Goal: Transaction & Acquisition: Purchase product/service

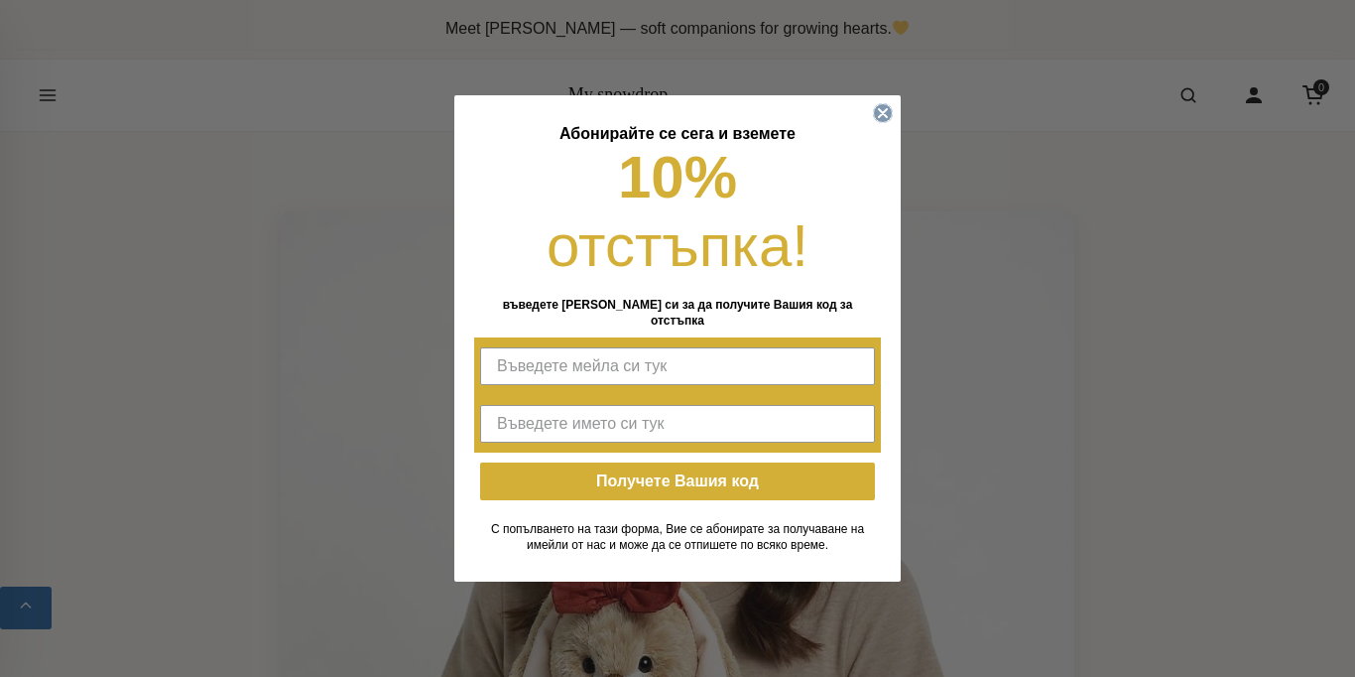
click at [883, 109] on icon "Close dialog" at bounding box center [883, 113] width 8 height 8
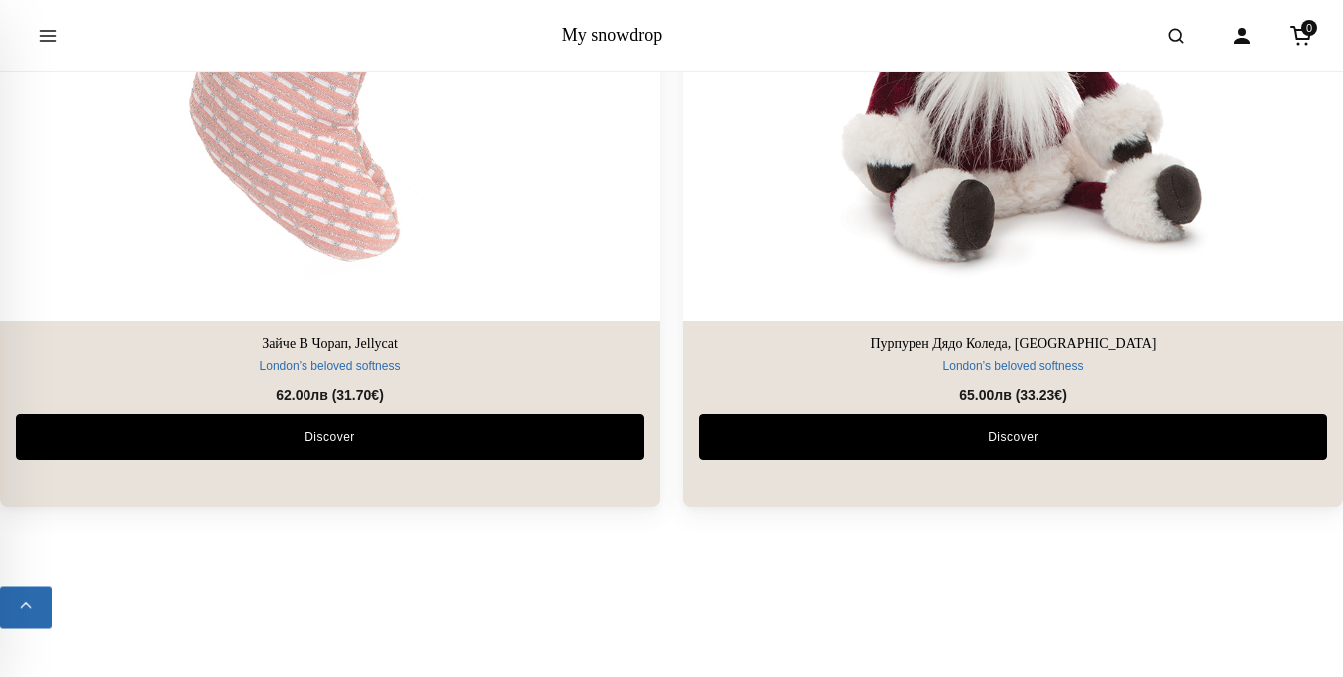
scroll to position [13526, 0]
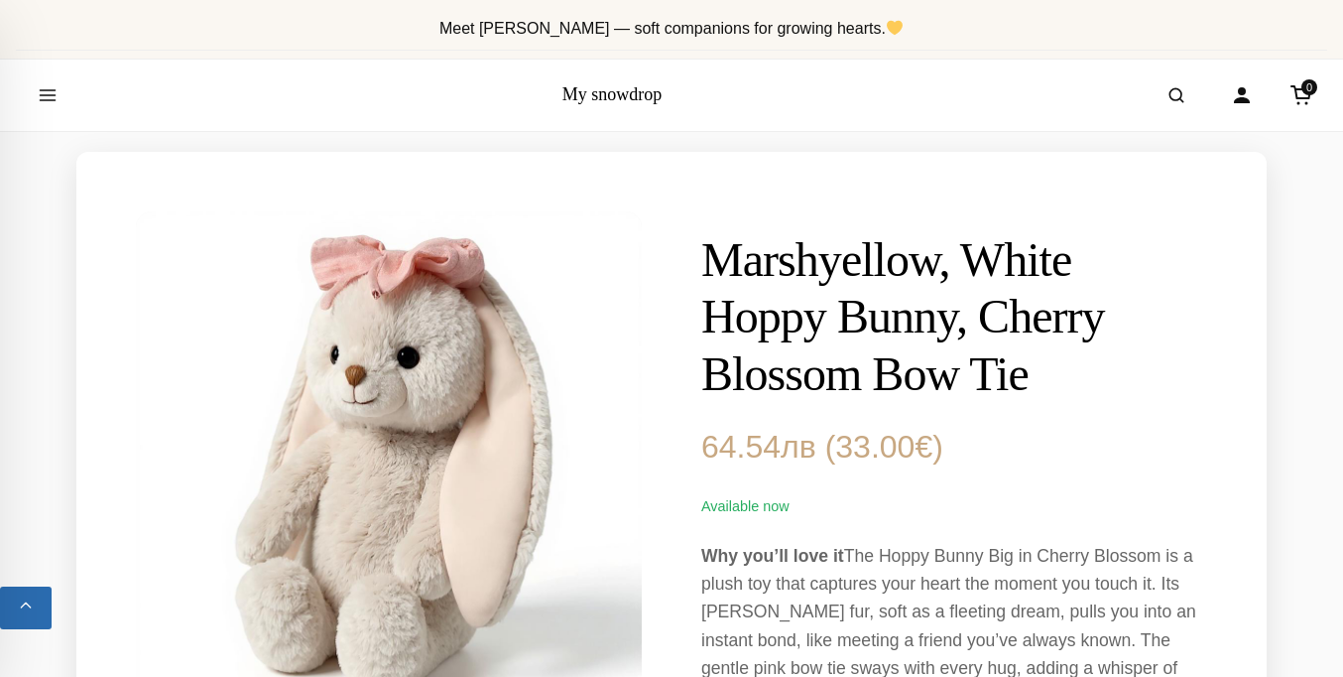
scroll to position [1190, 0]
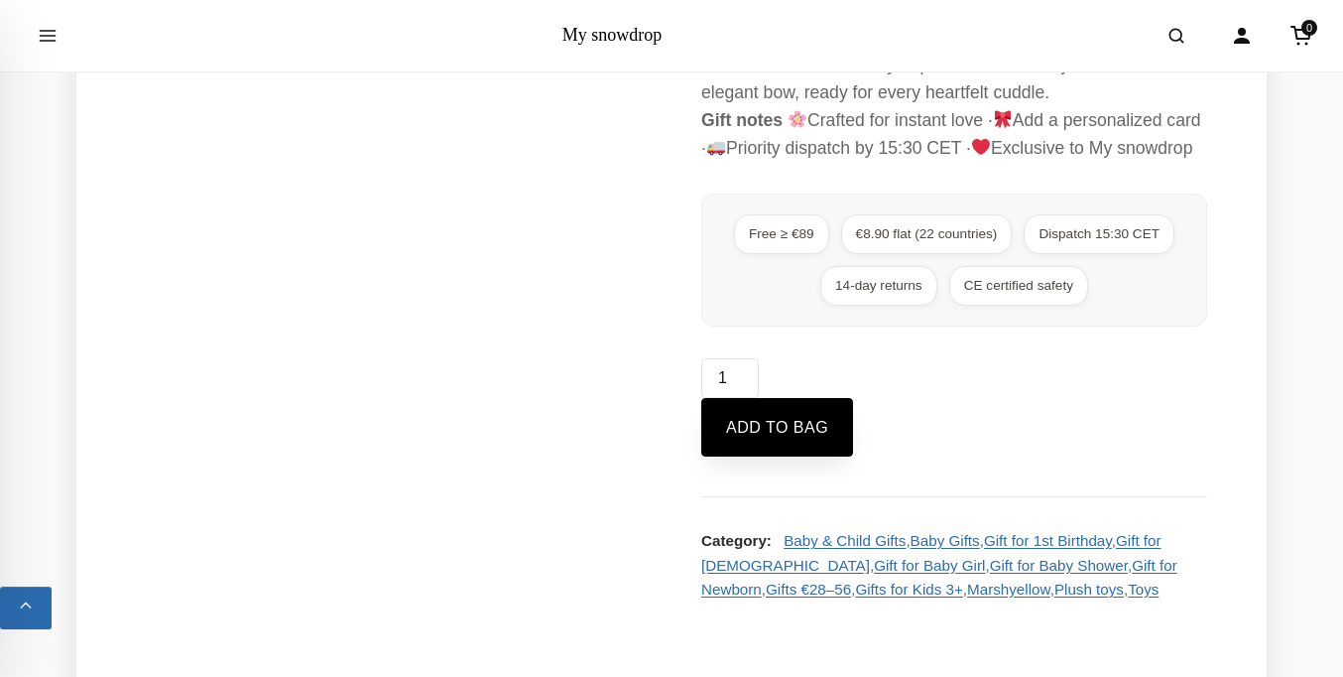
click at [779, 457] on button "Add to bag" at bounding box center [778, 428] width 152 height 60
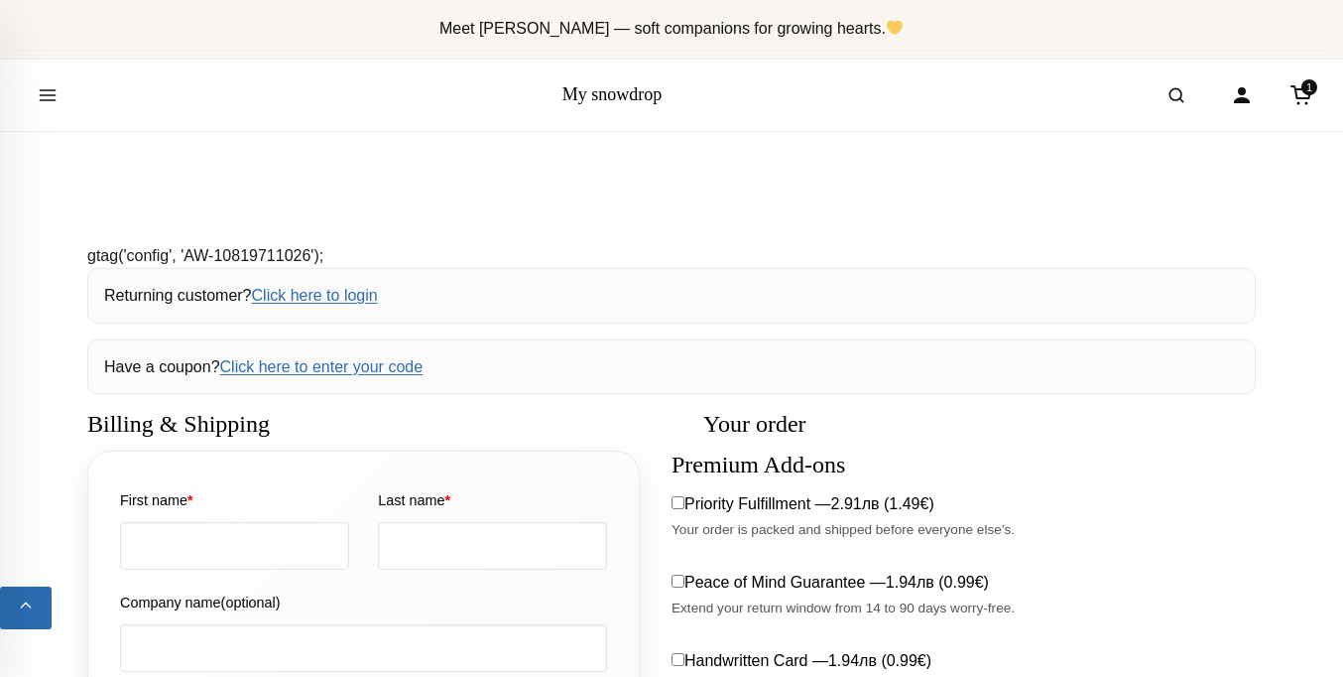
select select "BG-04"
